Goal: Find specific page/section

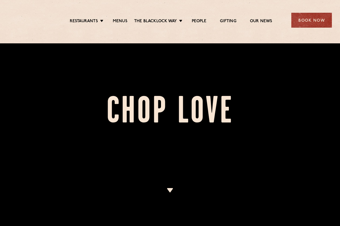
scroll to position [81, 0]
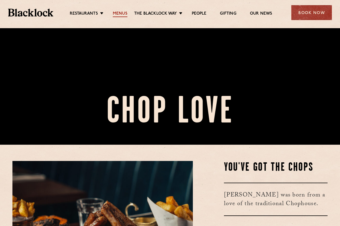
drag, startPoint x: 112, startPoint y: 13, endPoint x: 116, endPoint y: 12, distance: 4.4
click at [112, 13] on li "Menus" at bounding box center [120, 14] width 28 height 6
click at [116, 12] on link "Menus" at bounding box center [120, 14] width 15 height 6
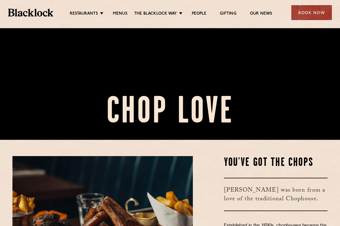
scroll to position [81, 0]
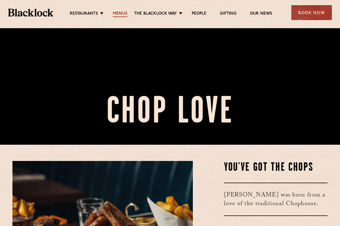
click at [117, 12] on link "Menus" at bounding box center [120, 14] width 15 height 6
